Goal: Communication & Community: Answer question/provide support

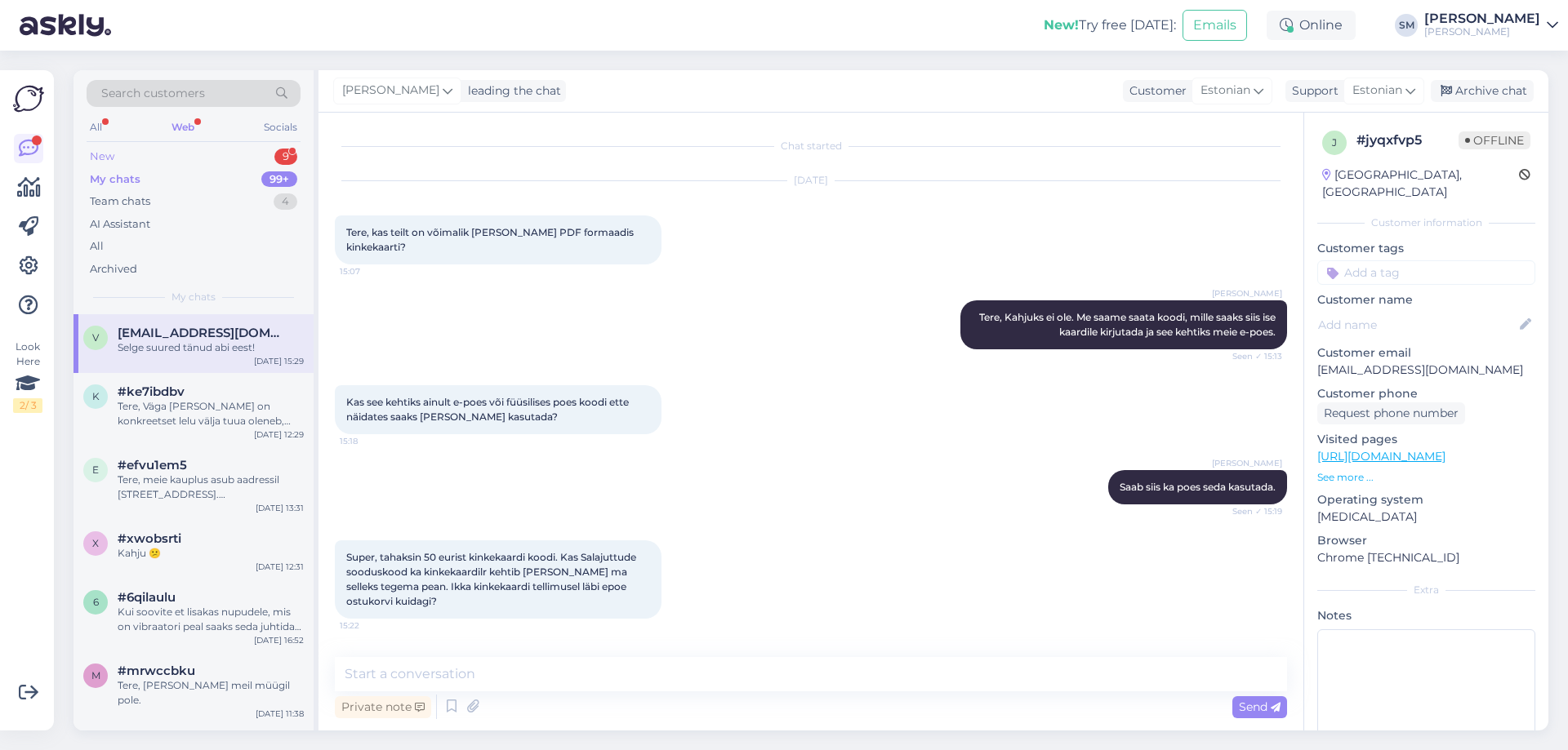
scroll to position [305, 0]
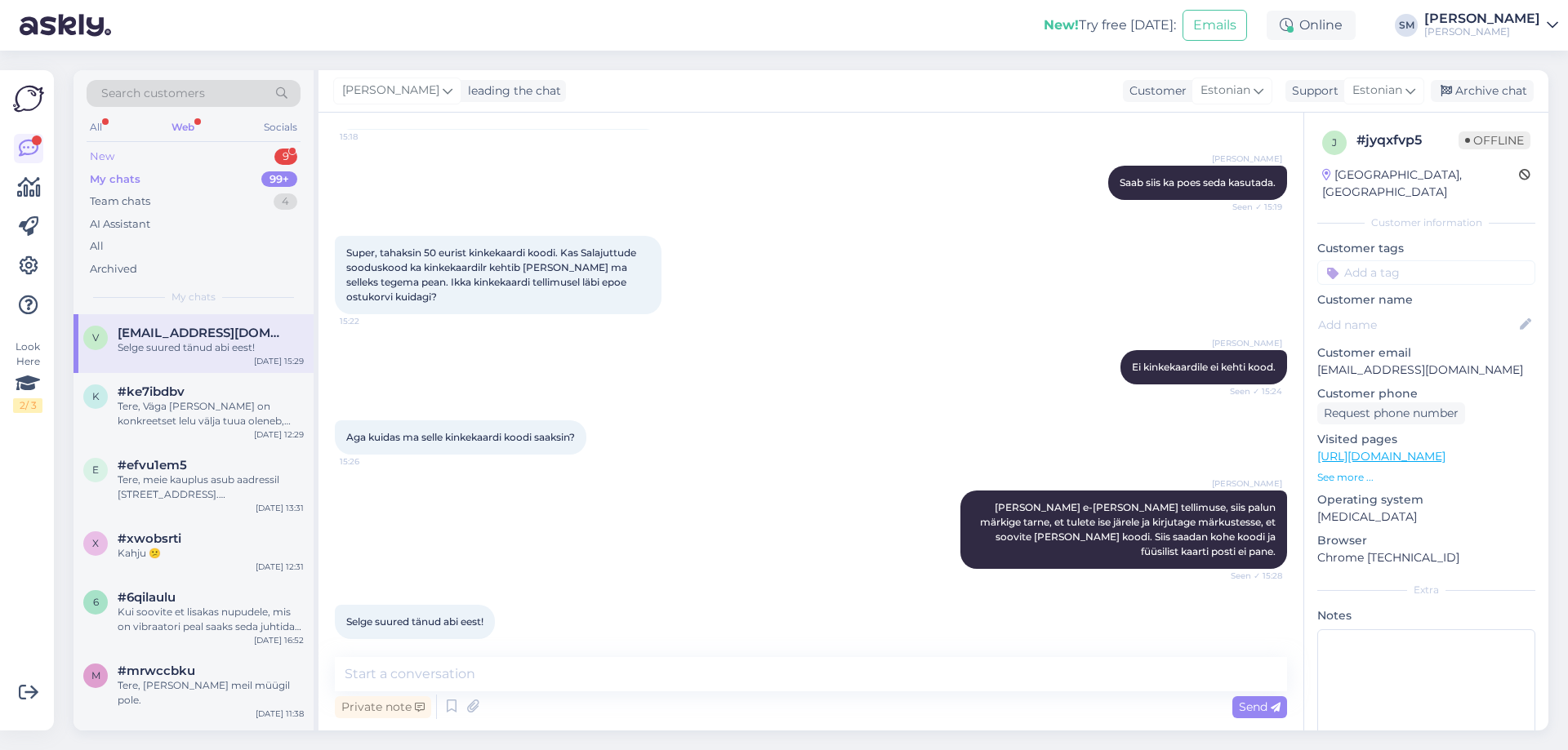
click at [248, 156] on div "New 9" at bounding box center [193, 157] width 214 height 23
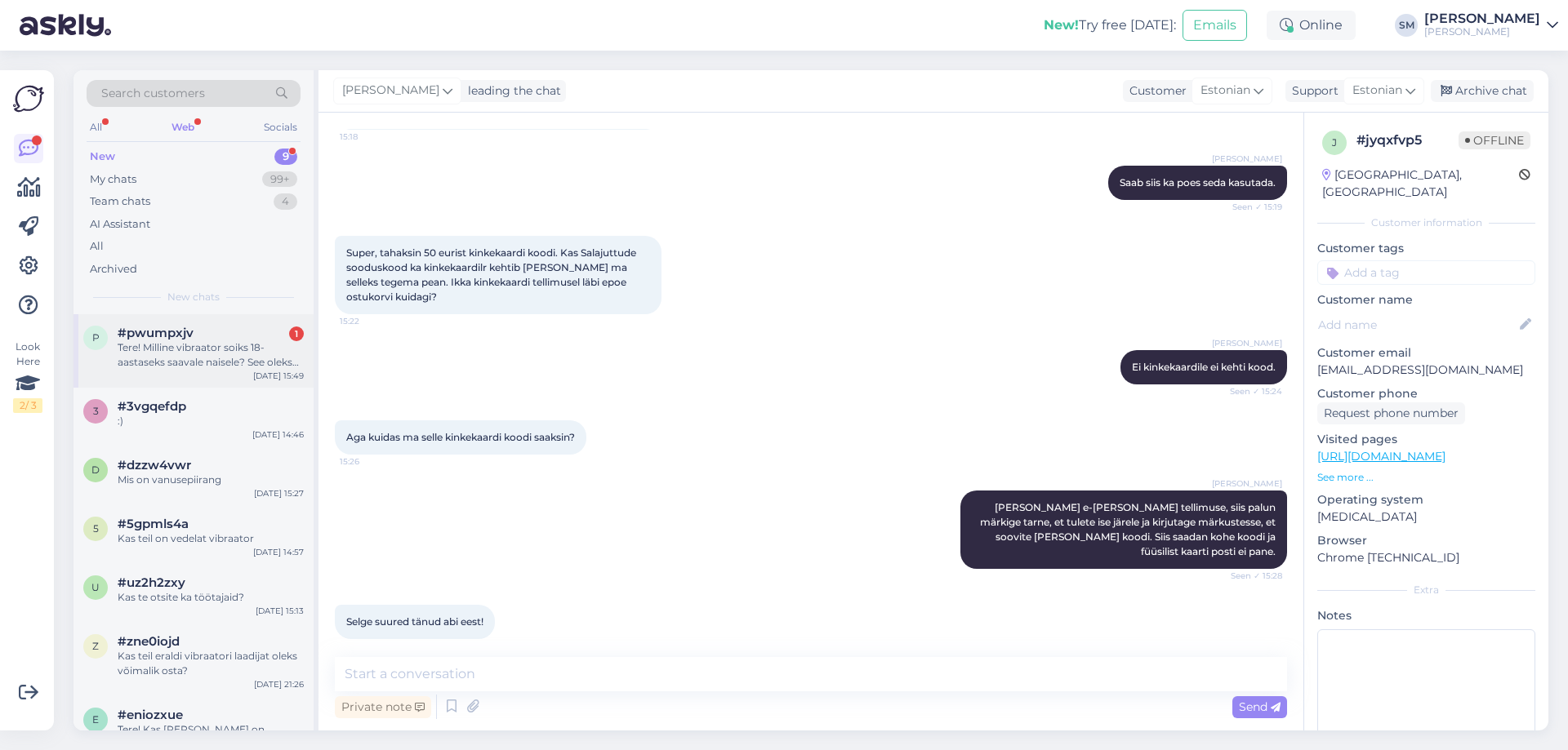
click at [240, 363] on div "Tere! Milline vibraator soiks 18-aastaseks saavale naisele? See oleks ta esimen…" at bounding box center [211, 355] width 186 height 29
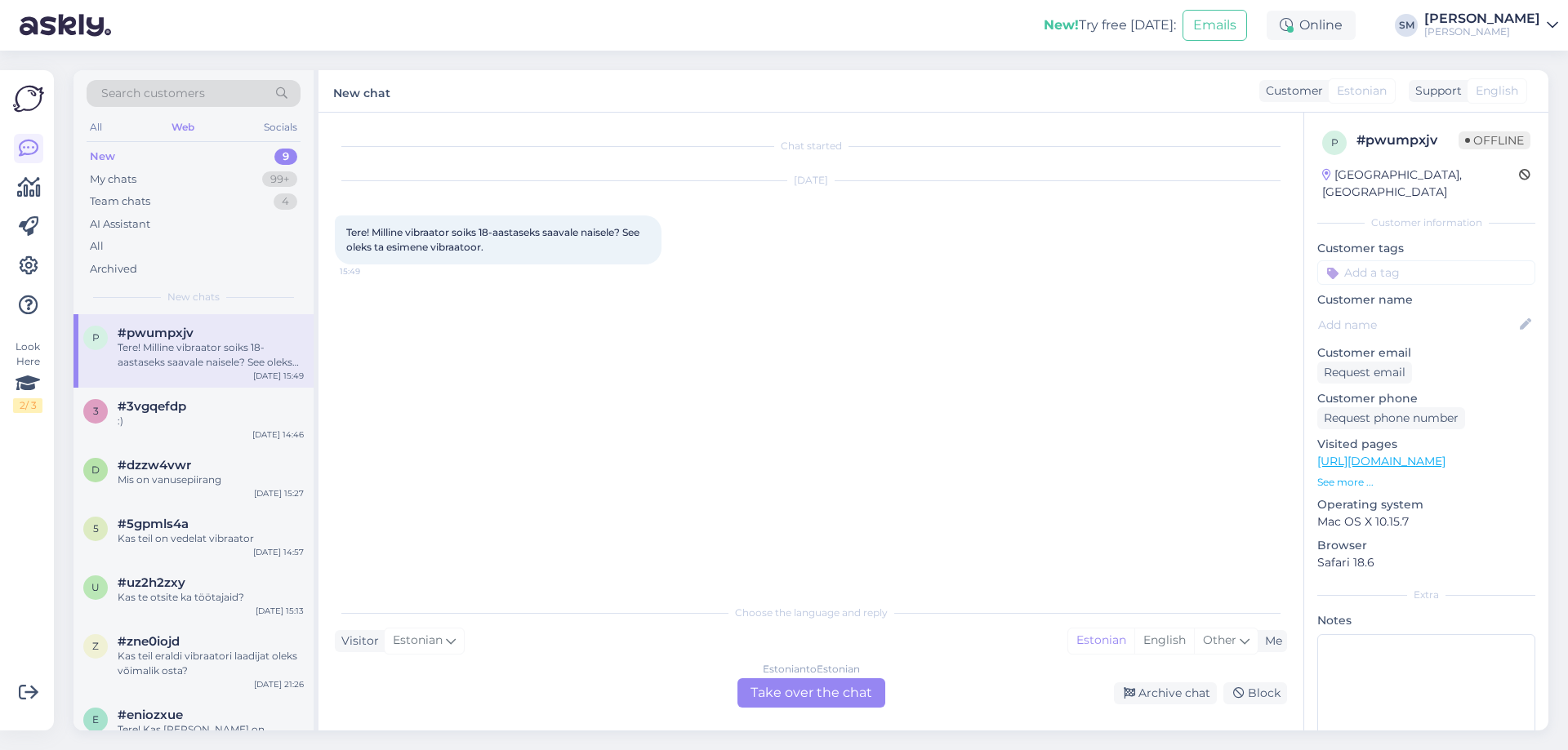
click at [862, 691] on div "Estonian to Estonian Take over the chat" at bounding box center [811, 693] width 148 height 29
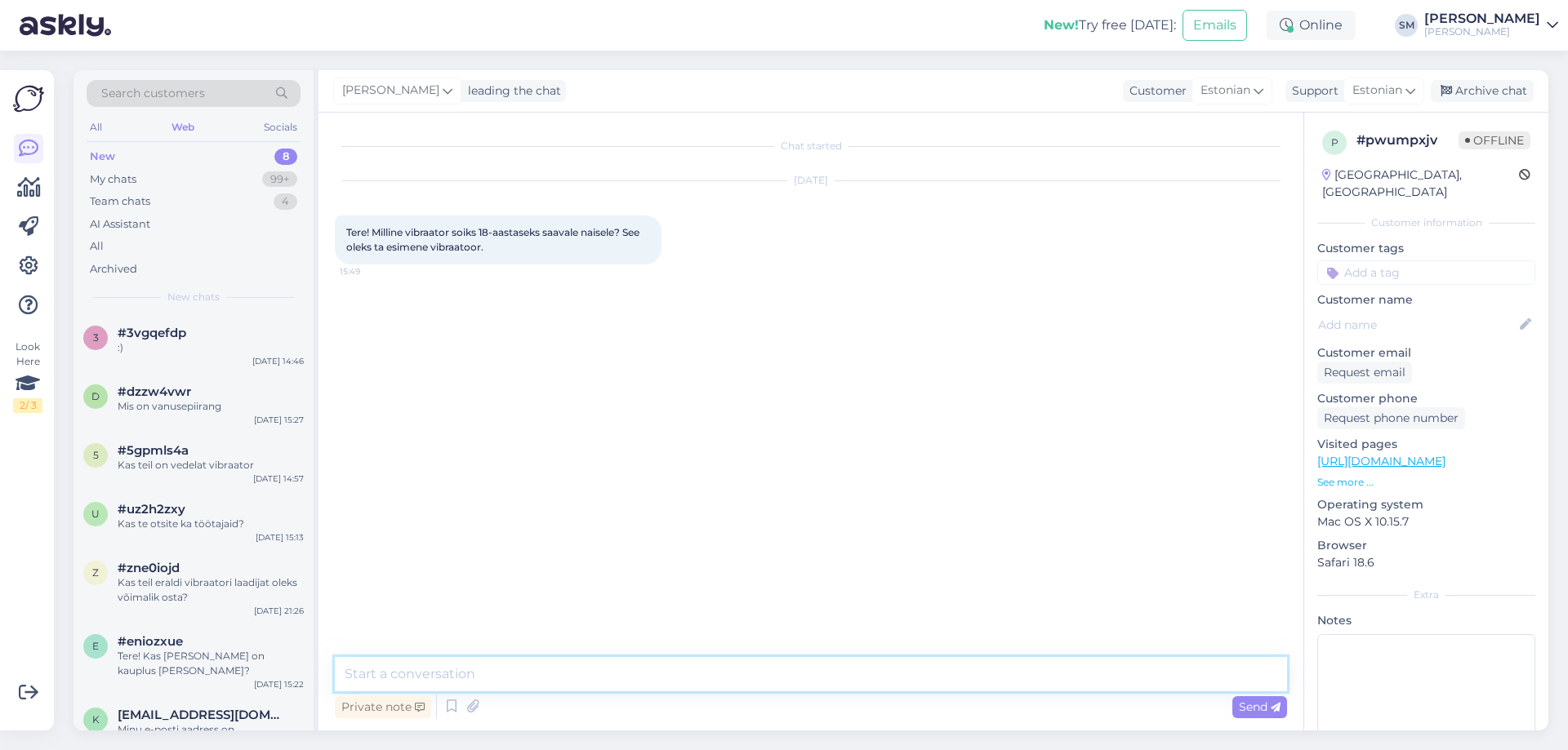
click at [629, 671] on textarea at bounding box center [811, 674] width 952 height 34
paste textarea "[URL][DOMAIN_NAME][PERSON_NAME]"
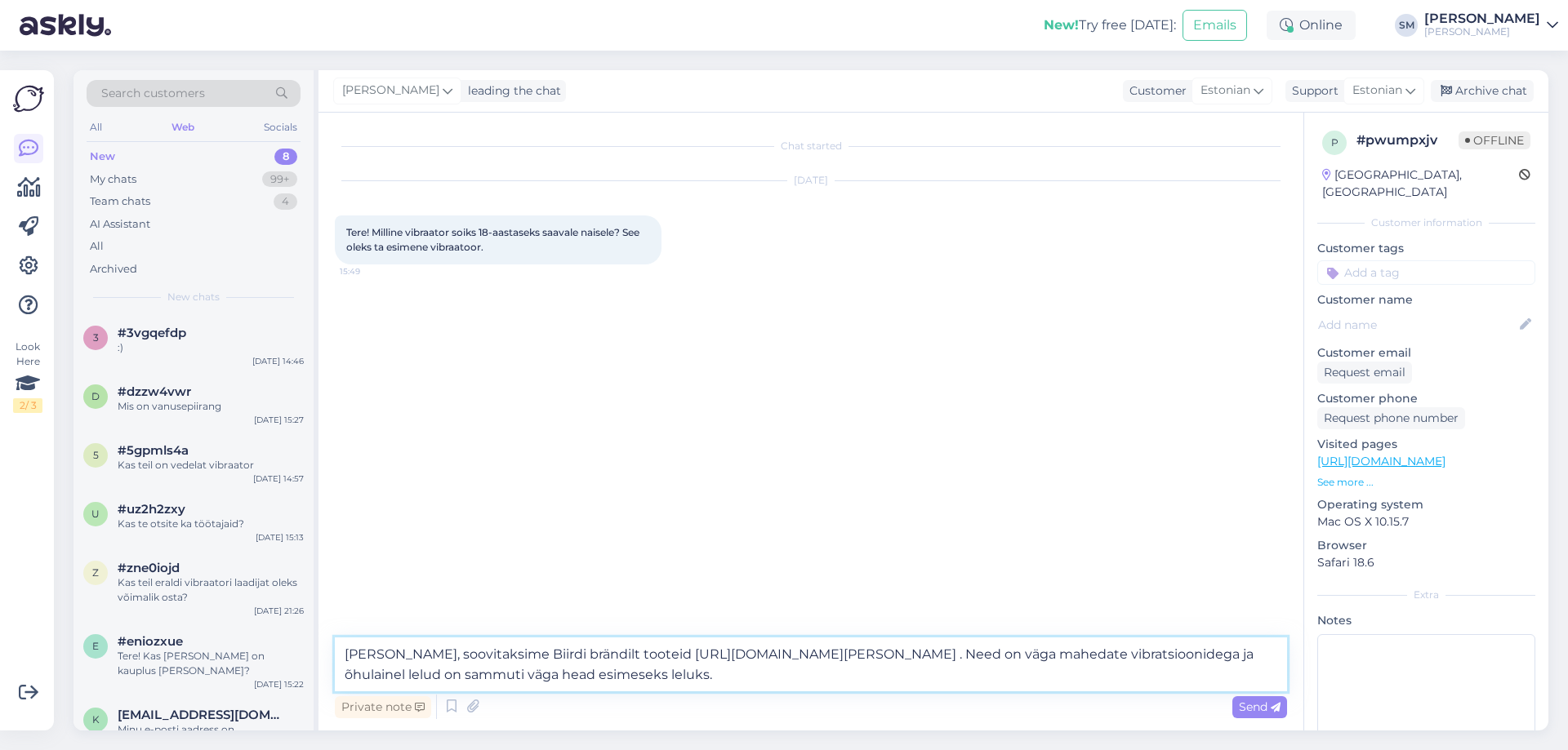
click at [686, 676] on textarea "[PERSON_NAME], soovitaksime Biirdi brändilt tooteid [URL][DOMAIN_NAME][PERSON_N…" at bounding box center [811, 664] width 952 height 54
click at [864, 678] on textarea "[PERSON_NAME], soovitaksime Biirdi brändilt tooteid [URL][DOMAIN_NAME][PERSON_N…" at bounding box center [811, 664] width 952 height 54
click at [570, 675] on textarea "[PERSON_NAME], soovitaksime Biirdi brändilt tooteid [URL][DOMAIN_NAME][PERSON_N…" at bounding box center [811, 664] width 952 height 54
type textarea "[PERSON_NAME], soovitaksime Biirdi brändilt tooteid [URL][DOMAIN_NAME][PERSON_N…"
click at [1253, 709] on span "Send" at bounding box center [1260, 707] width 42 height 14
